Goal: Go to known website: Access a specific website the user already knows

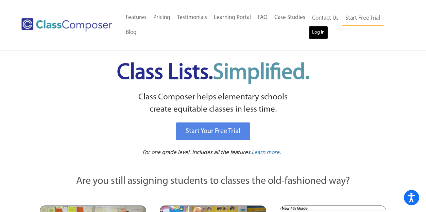
click at [321, 34] on link "Log In" at bounding box center [318, 33] width 19 height 14
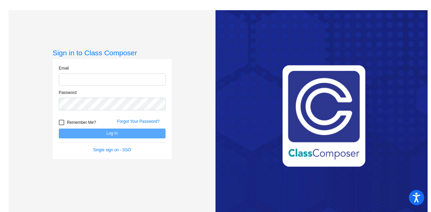
type input "andrew.schrant@jeffco.k12.co.us"
click at [113, 132] on button "Log In" at bounding box center [112, 134] width 107 height 10
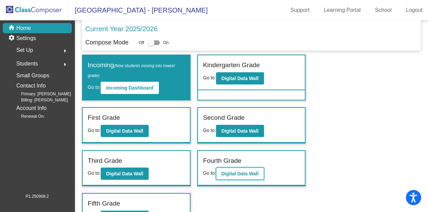
click at [238, 168] on button "Digital Data Wall" at bounding box center [240, 174] width 48 height 12
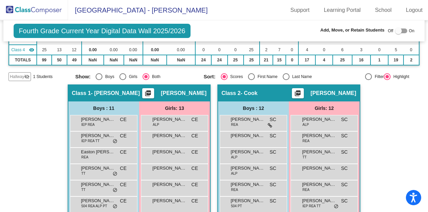
scroll to position [91, 0]
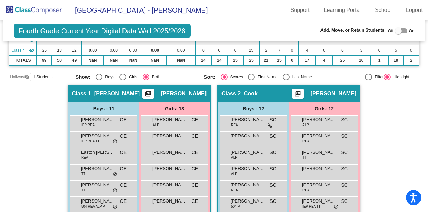
click at [30, 10] on img at bounding box center [34, 10] width 68 height 20
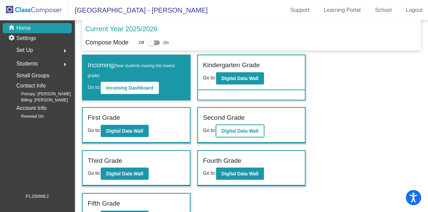
click at [235, 134] on button "Digital Data Wall" at bounding box center [240, 131] width 48 height 12
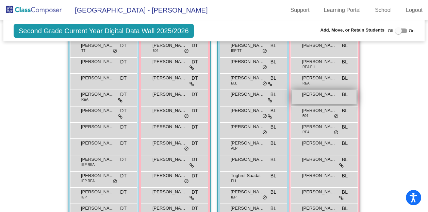
scroll to position [165, 0]
